Goal: Task Accomplishment & Management: Complete application form

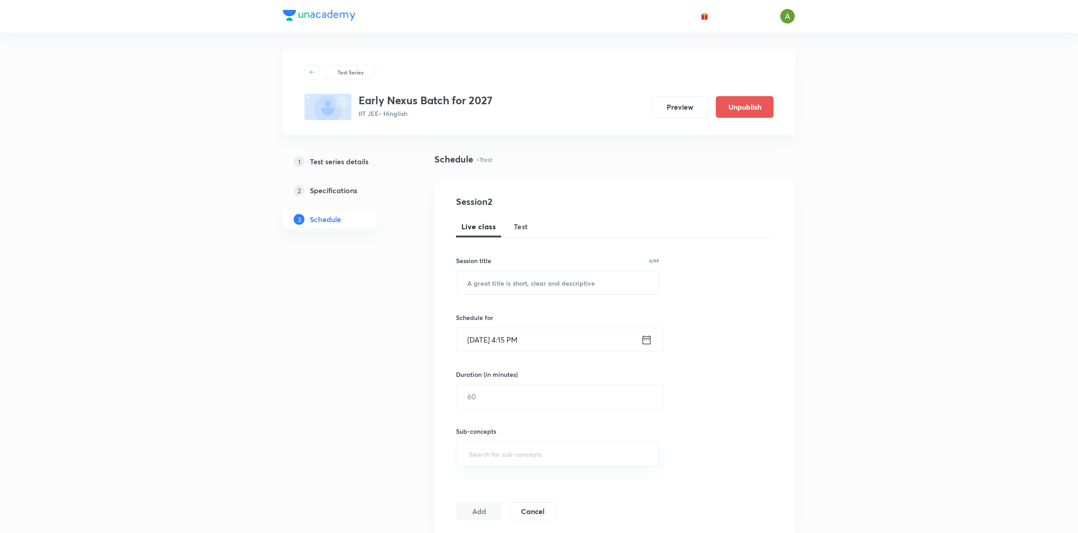
click at [362, 165] on h5 "Test series details" at bounding box center [339, 161] width 59 height 11
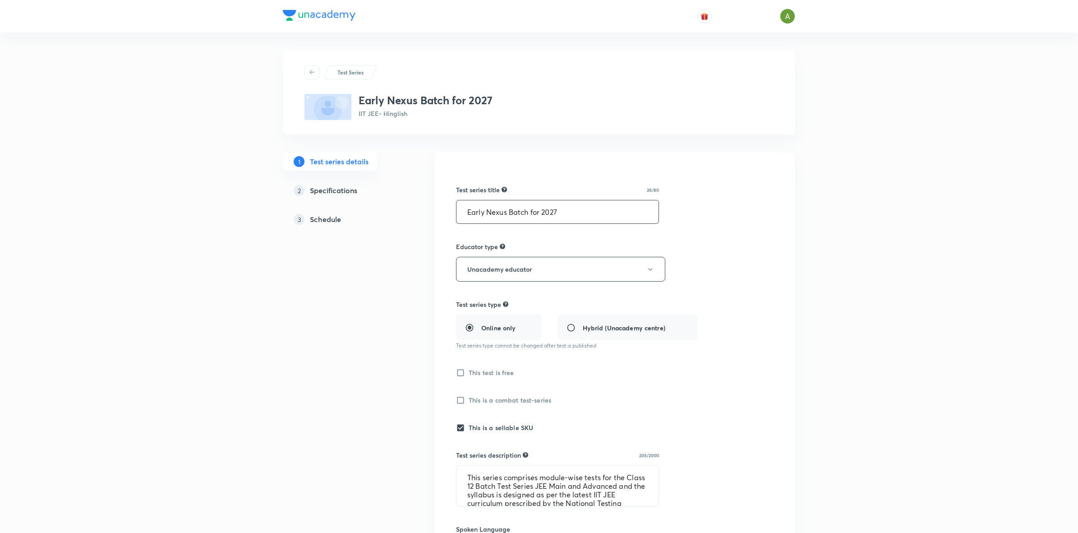
drag, startPoint x: 506, startPoint y: 211, endPoint x: 464, endPoint y: 210, distance: 42.0
click at [464, 210] on input "Early Nexus Batch for 2027" at bounding box center [558, 211] width 202 height 23
click at [616, 227] on div "Test series title 32/80 Nexus Top Rankers Batch for 2027 ​ Educator type Unacad…" at bounding box center [615, 504] width 318 height 674
click at [571, 217] on input "Nexus Top Rankers Batch for 2027" at bounding box center [558, 211] width 202 height 23
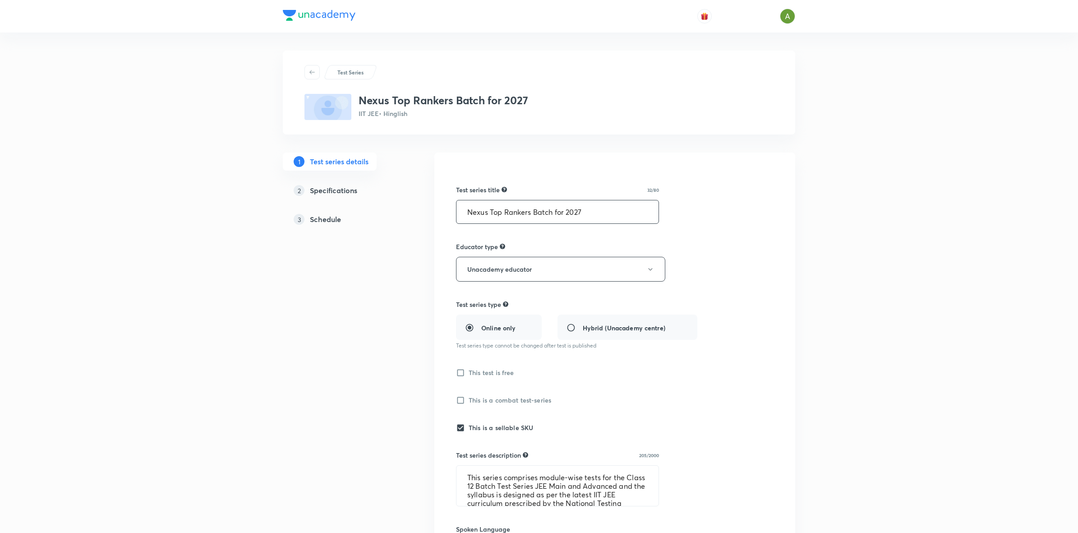
click at [571, 217] on input "Nexus Top Rankers Batch for 2027" at bounding box center [558, 211] width 202 height 23
click at [567, 213] on input "Nexus Top Rankers Batch for 2027" at bounding box center [558, 211] width 202 height 23
click at [562, 215] on input "Nexus Top Rankers Batch for IIT JEE 2027" at bounding box center [558, 211] width 202 height 23
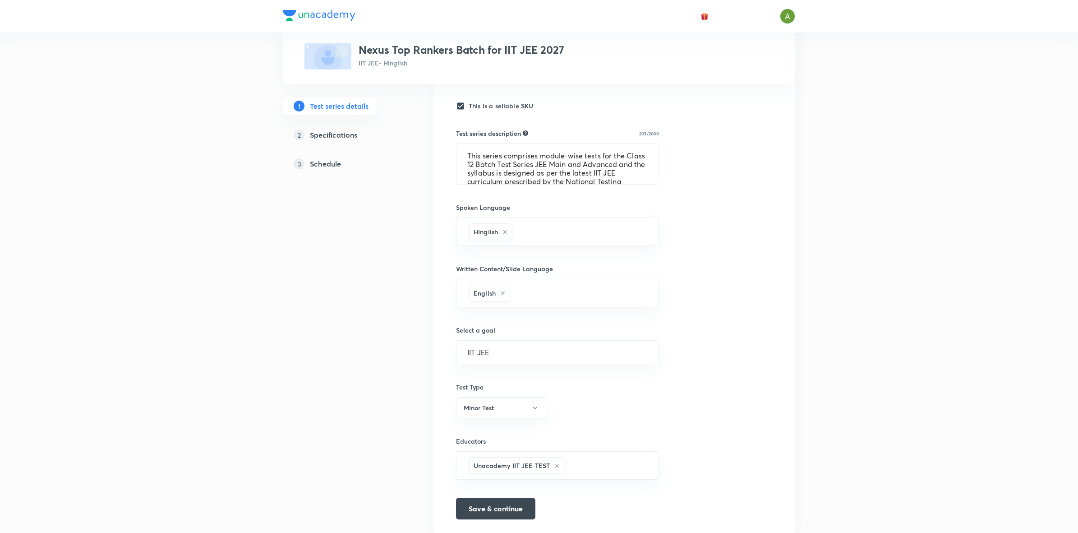
scroll to position [353, 0]
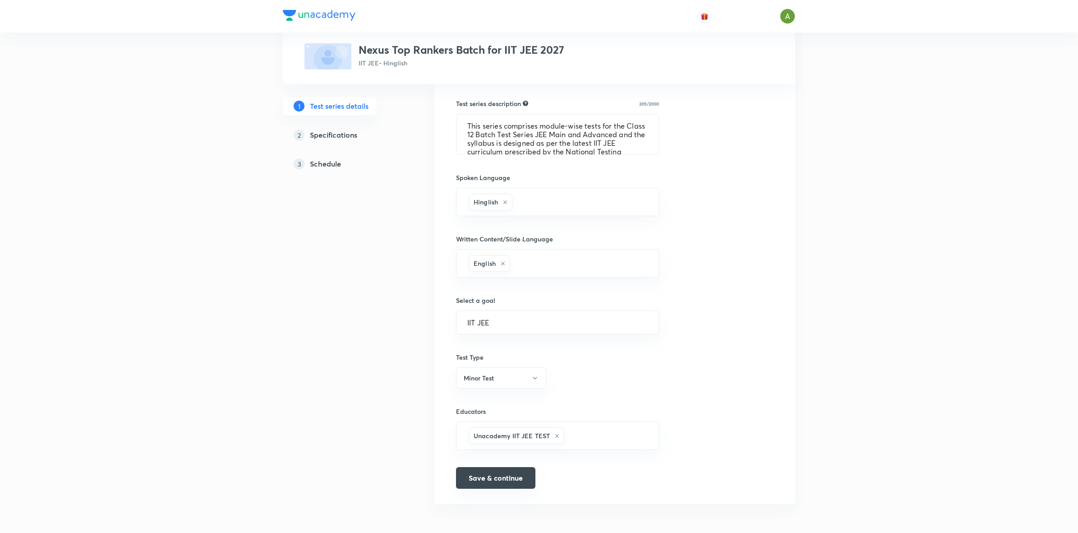
type input "Nexus Top Rankers Batch for IIT JEE 2027"
click at [504, 474] on button "Save & continue" at bounding box center [495, 478] width 79 height 22
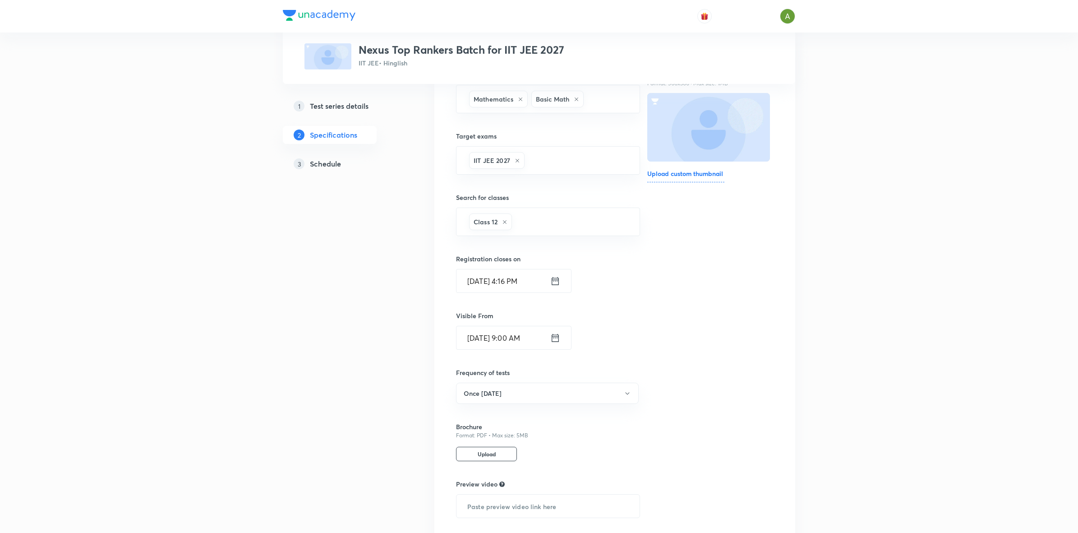
scroll to position [185, 0]
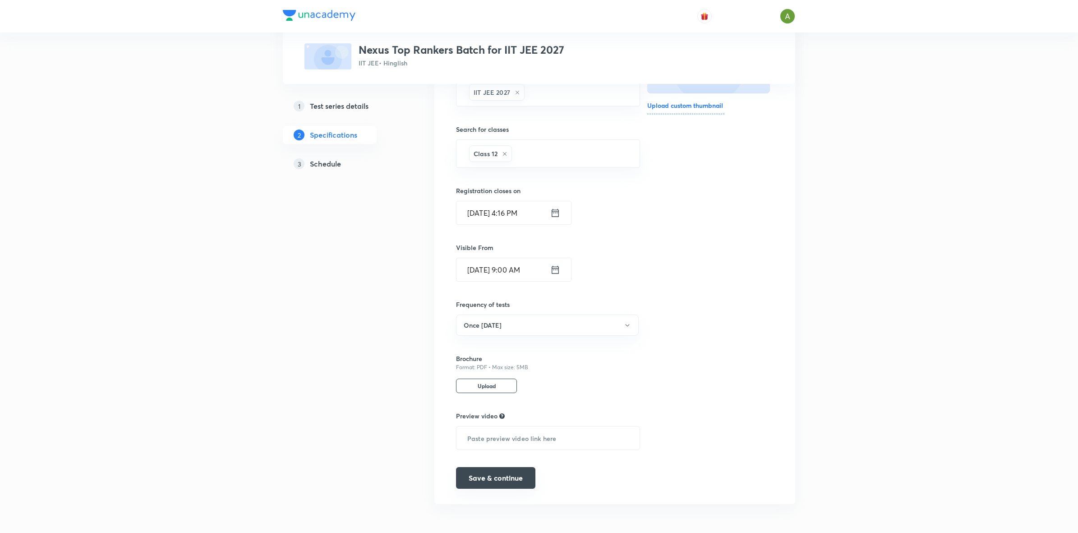
click at [523, 474] on button "Save & continue" at bounding box center [495, 478] width 79 height 22
